Goal: Information Seeking & Learning: Learn about a topic

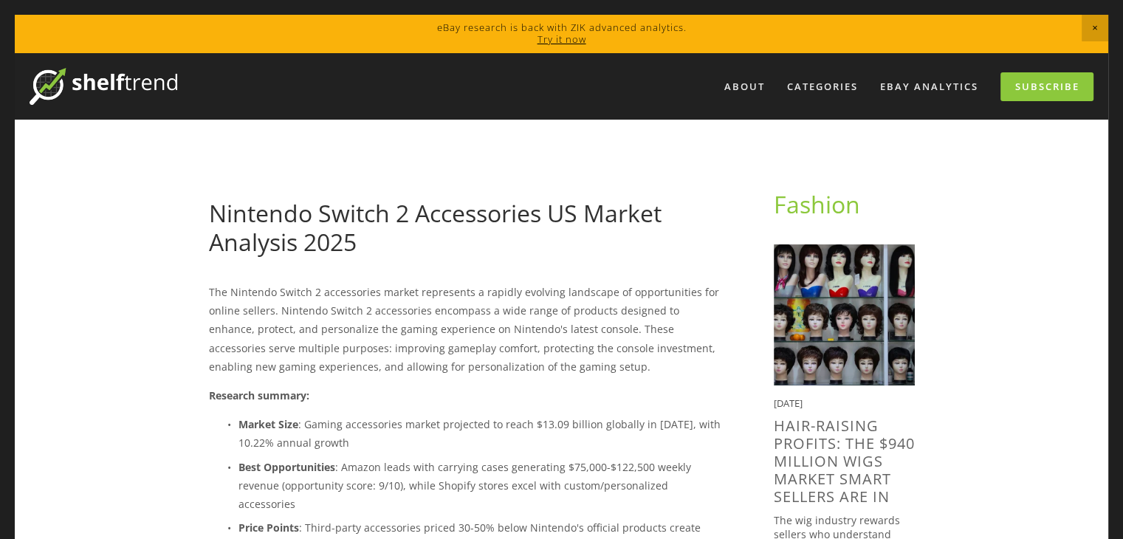
click at [437, 233] on h1 "Nintendo Switch 2 Accessories US Market Analysis 2025" at bounding box center [468, 227] width 518 height 57
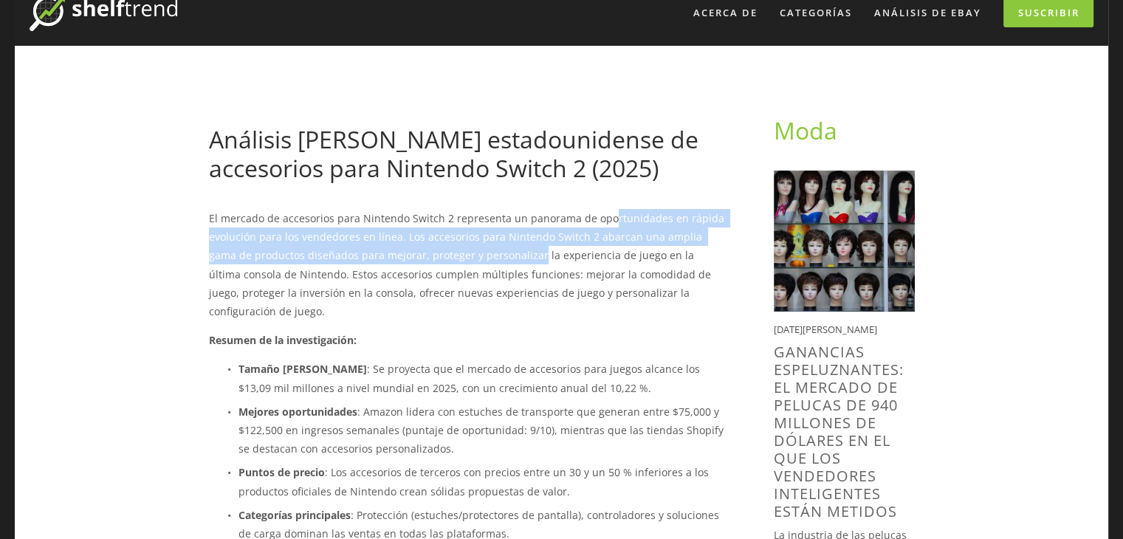
drag, startPoint x: 604, startPoint y: 227, endPoint x: 505, endPoint y: 257, distance: 103.2
click at [505, 257] on p "El mercado de accesorios para Nintendo Switch 2 representa un panorama de oport…" at bounding box center [468, 264] width 518 height 111
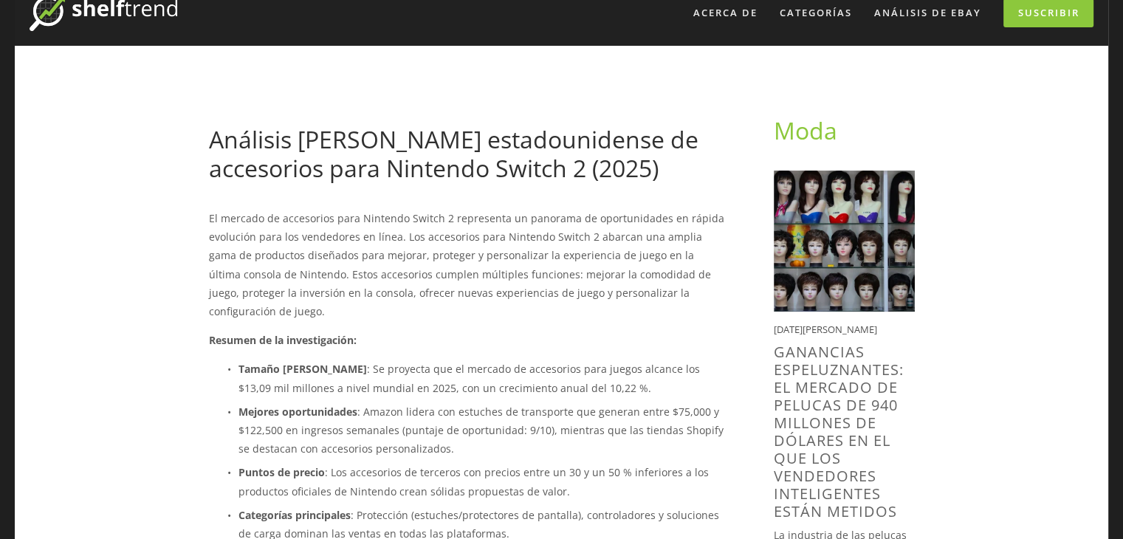
click at [525, 255] on font "El mercado de accesorios para Nintendo Switch 2 representa un panorama de oport…" at bounding box center [468, 264] width 518 height 107
drag, startPoint x: 524, startPoint y: 255, endPoint x: 306, endPoint y: 264, distance: 218.7
click at [306, 264] on p "El mercado de accesorios para Nintendo Switch 2 representa un panorama de oport…" at bounding box center [468, 264] width 518 height 111
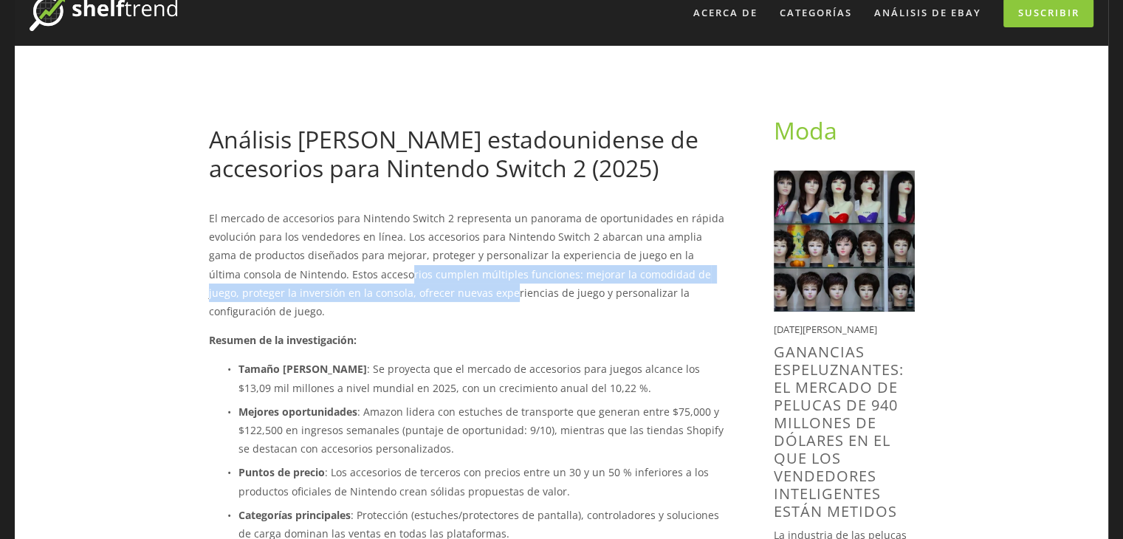
drag, startPoint x: 331, startPoint y: 275, endPoint x: 422, endPoint y: 288, distance: 91.7
click at [422, 289] on font "El mercado de accesorios para Nintendo Switch 2 representa un panorama de oport…" at bounding box center [468, 264] width 518 height 107
click at [422, 288] on font "El mercado de accesorios para Nintendo Switch 2 representa un panorama de oport…" at bounding box center [468, 264] width 518 height 107
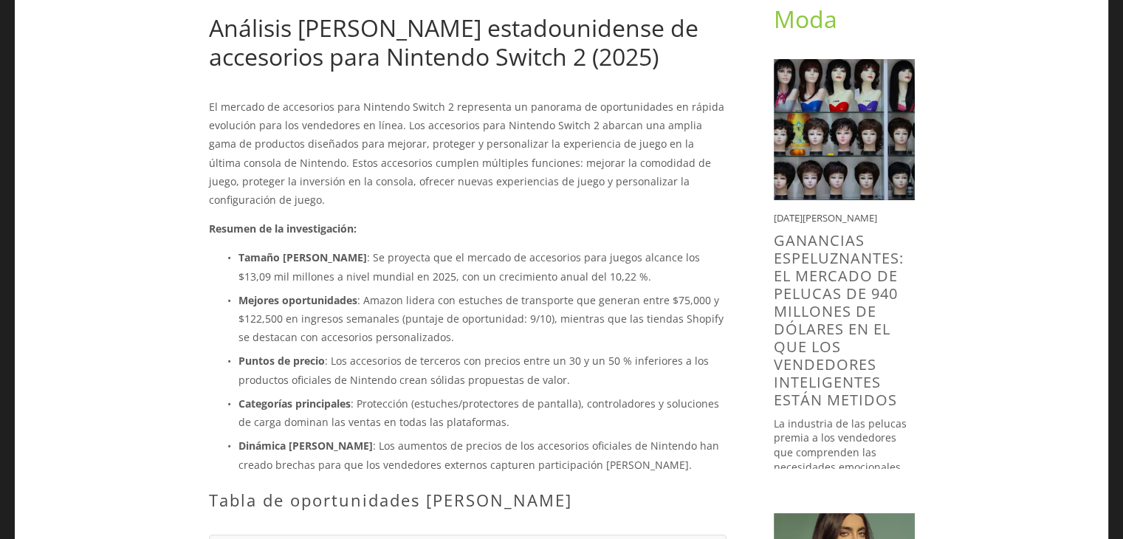
scroll to position [221, 0]
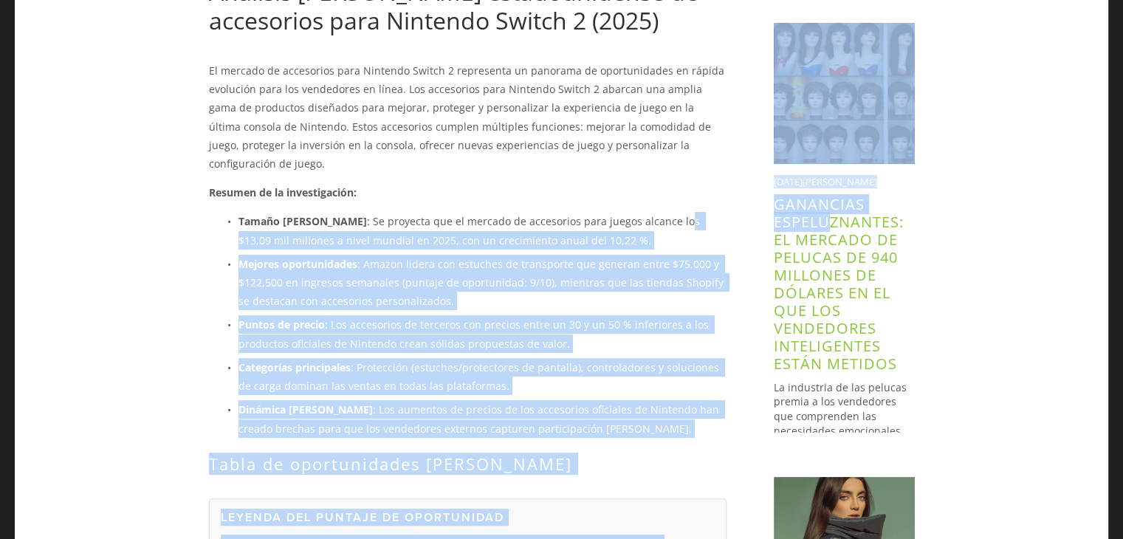
drag, startPoint x: 668, startPoint y: 210, endPoint x: 824, endPoint y: 219, distance: 156.0
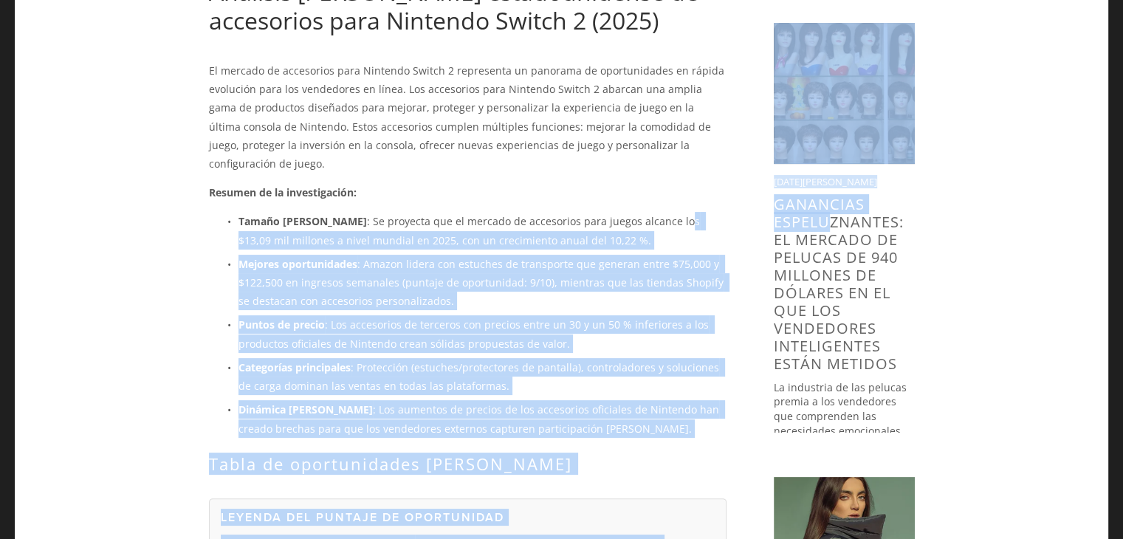
click at [399, 223] on font ": Se proyecta que el mercado de accesorios para juegos alcance los $13,09 mil m…" at bounding box center [470, 230] width 464 height 32
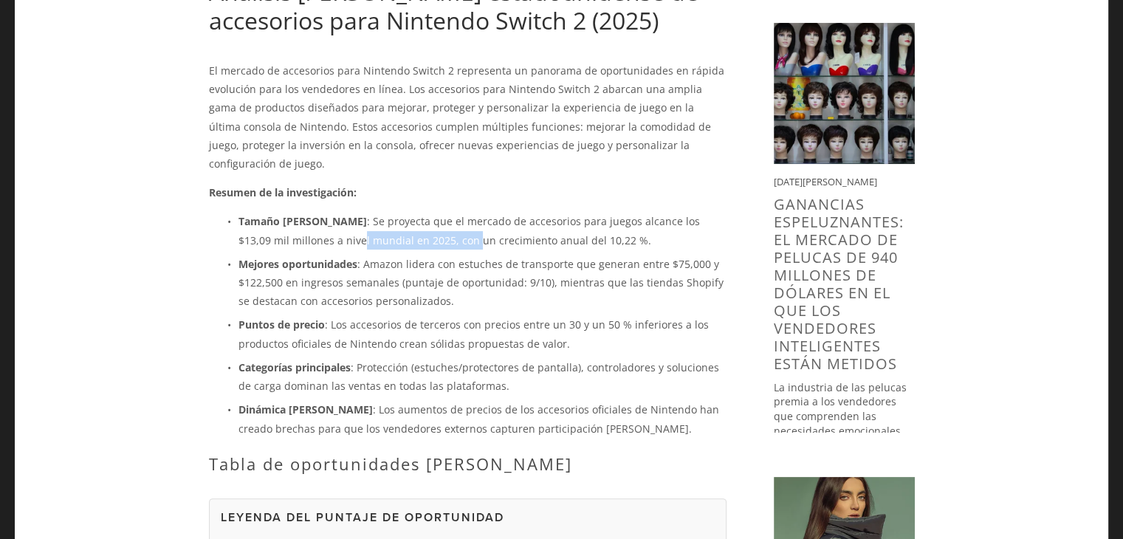
drag, startPoint x: 343, startPoint y: 216, endPoint x: 416, endPoint y: 218, distance: 72.4
click at [416, 218] on font ": Se proyecta que el mercado de accesorios para juegos alcance los $13,09 mil m…" at bounding box center [470, 230] width 464 height 32
drag, startPoint x: 458, startPoint y: 225, endPoint x: 554, endPoint y: 213, distance: 97.4
click at [554, 214] on font ": Se proyecta que el mercado de accesorios para juegos alcance los $13,09 mil m…" at bounding box center [470, 230] width 464 height 32
drag, startPoint x: 295, startPoint y: 251, endPoint x: 447, endPoint y: 242, distance: 151.6
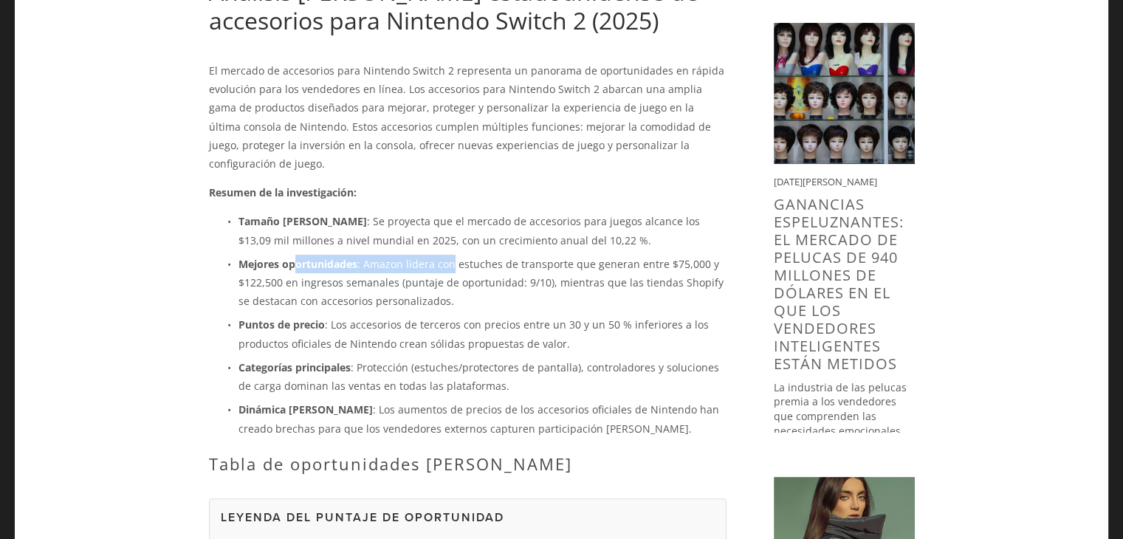
click at [447, 255] on p "Mejores oportunidades : Amazon lidera con estuches de transporte que generan en…" at bounding box center [482, 283] width 488 height 56
click at [447, 257] on font ": Amazon lidera con estuches de transporte que generan entre $75,000 y $122,500…" at bounding box center [482, 282] width 488 height 51
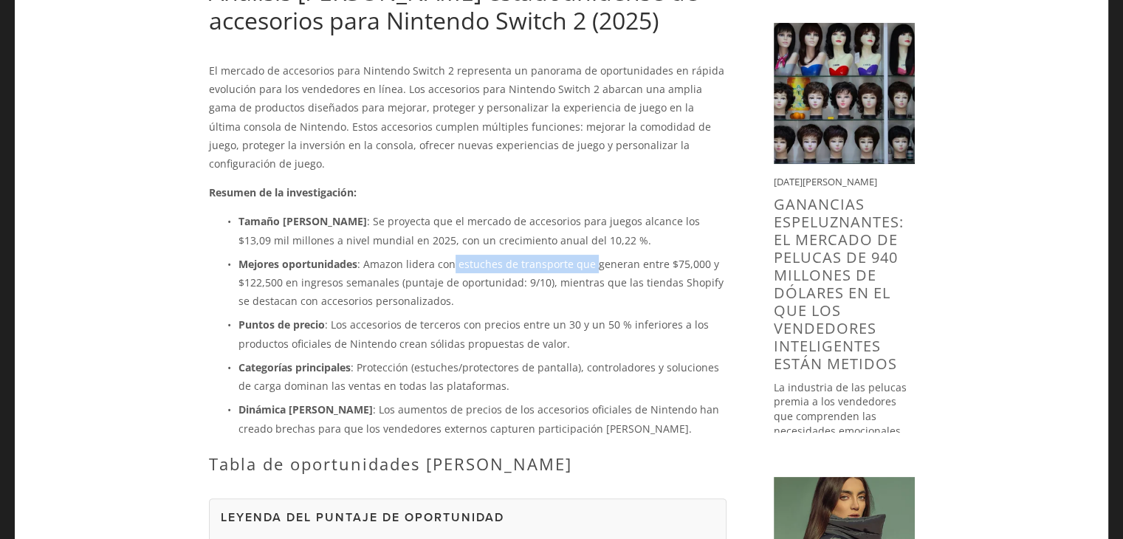
drag, startPoint x: 450, startPoint y: 242, endPoint x: 579, endPoint y: 258, distance: 129.4
click at [585, 255] on p "Mejores oportunidades : Amazon lidera con estuches de transporte que generan en…" at bounding box center [482, 283] width 488 height 56
click at [436, 315] on p "Puntos de precio : Los accesorios de terceros con precios entre un 30 y un 50 %…" at bounding box center [482, 333] width 488 height 37
drag, startPoint x: 301, startPoint y: 326, endPoint x: 338, endPoint y: 326, distance: 36.9
click at [337, 323] on font ": Los accesorios de terceros con precios entre un 30 y un 50 % inferiores a los…" at bounding box center [474, 333] width 473 height 32
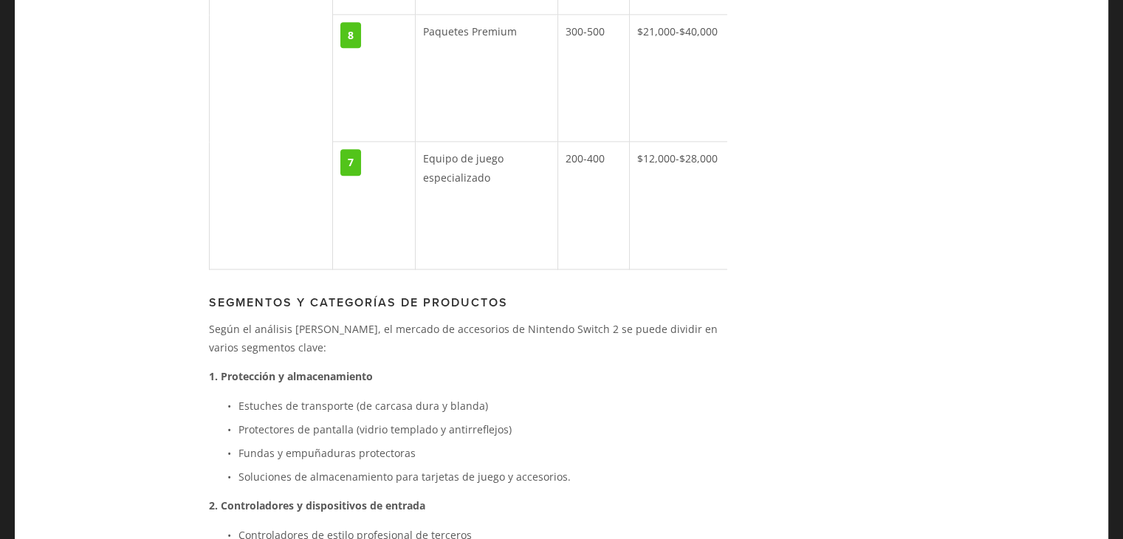
scroll to position [2658, 0]
